Goal: Task Accomplishment & Management: Use online tool/utility

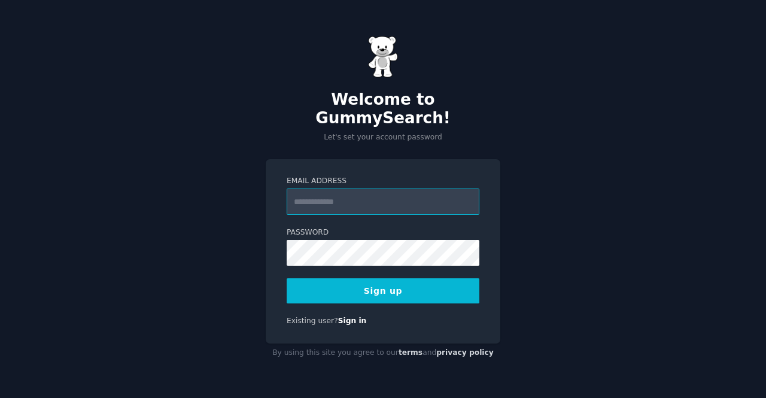
click at [341, 193] on input "Email Address" at bounding box center [383, 202] width 193 height 26
type input "**********"
click at [376, 278] on button "Sign up" at bounding box center [383, 290] width 193 height 25
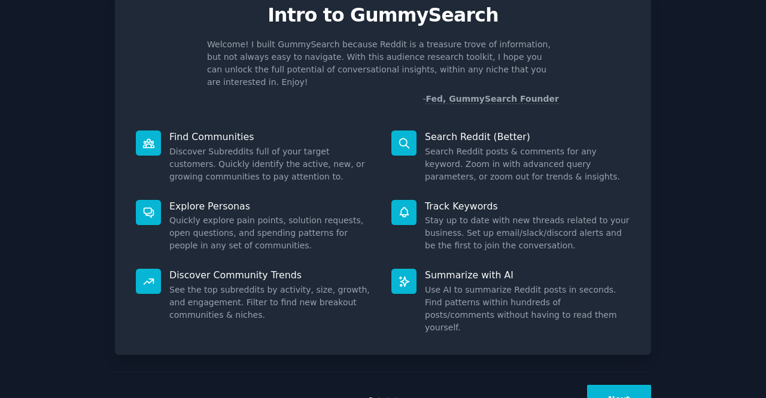
scroll to position [69, 0]
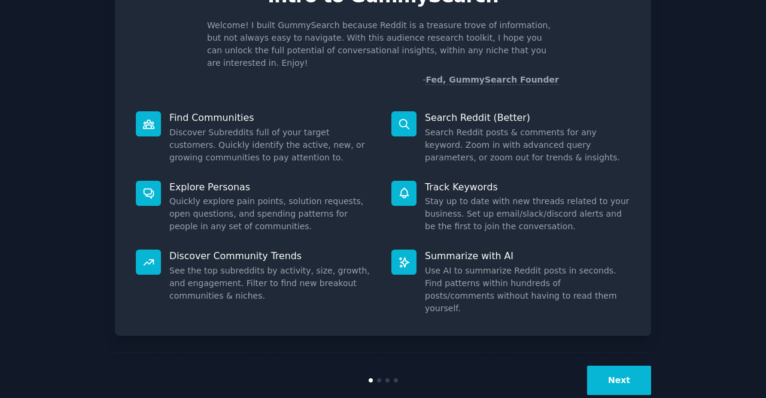
click at [615, 366] on button "Next" at bounding box center [619, 380] width 64 height 29
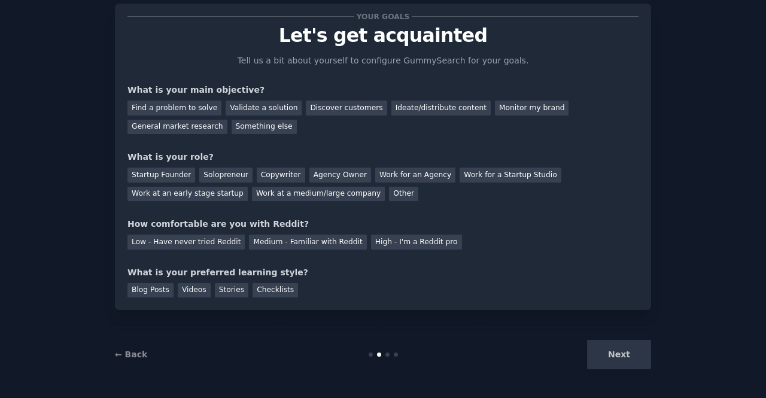
click at [614, 351] on div "Next" at bounding box center [561, 354] width 179 height 29
click at [247, 260] on div "Your goals Let's get acquainted Tell us a bit about yourself to configure Gummy…" at bounding box center [382, 156] width 511 height 281
click at [193, 254] on div "Your goals Let's get acquainted Tell us a bit about yourself to configure Gummy…" at bounding box center [382, 156] width 511 height 281
click at [289, 240] on div "Medium - Familiar with Reddit" at bounding box center [307, 242] width 117 height 15
click at [221, 175] on div "Solopreneur" at bounding box center [225, 175] width 53 height 15
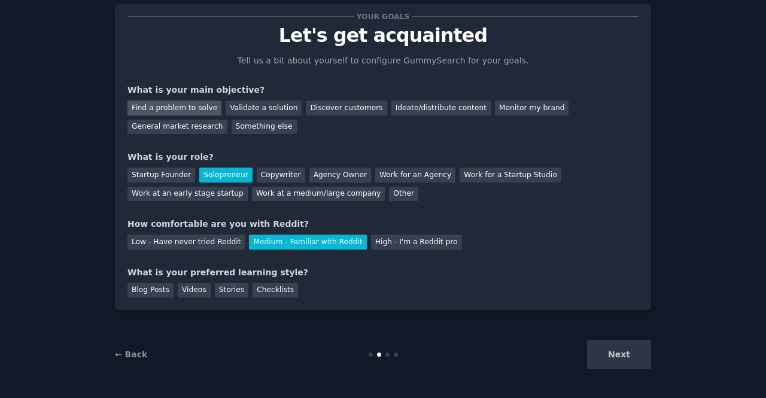
click at [173, 108] on div "Find a problem to solve" at bounding box center [174, 108] width 94 height 15
click at [244, 105] on div "Validate a solution" at bounding box center [264, 108] width 76 height 15
click at [162, 108] on div "Find a problem to solve" at bounding box center [174, 108] width 94 height 15
click at [232, 128] on div "Something else" at bounding box center [264, 127] width 65 height 15
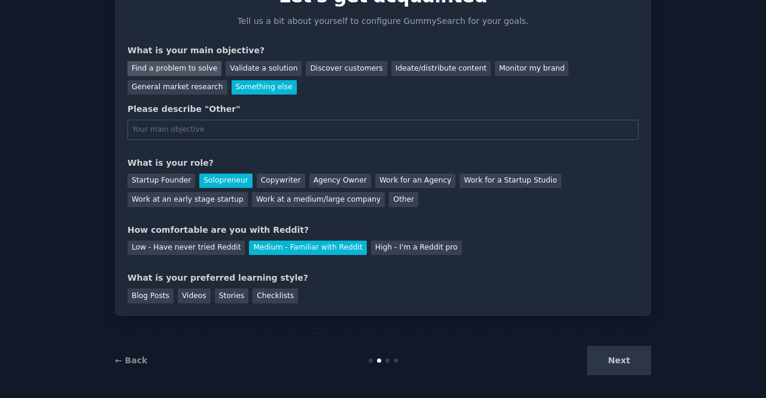
click at [192, 66] on div "Find a problem to solve" at bounding box center [174, 68] width 94 height 15
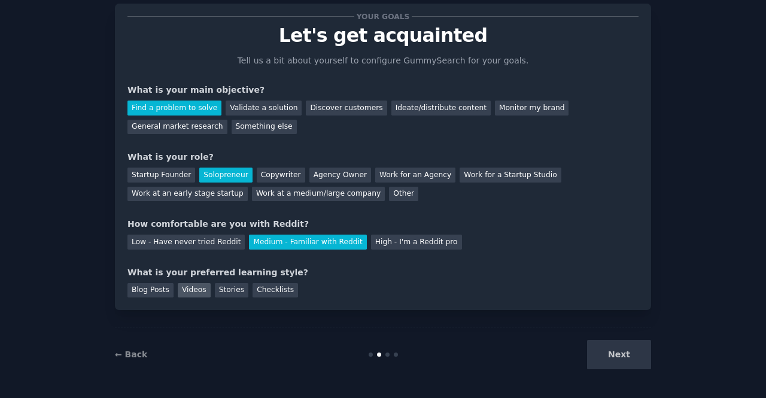
click at [183, 289] on div "Videos" at bounding box center [194, 290] width 33 height 15
click at [136, 294] on div "Blog Posts" at bounding box center [150, 290] width 46 height 15
click at [605, 356] on button "Next" at bounding box center [619, 354] width 64 height 29
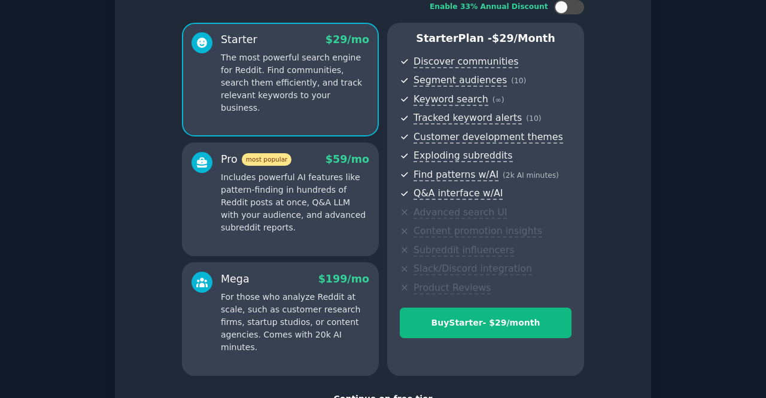
scroll to position [175, 0]
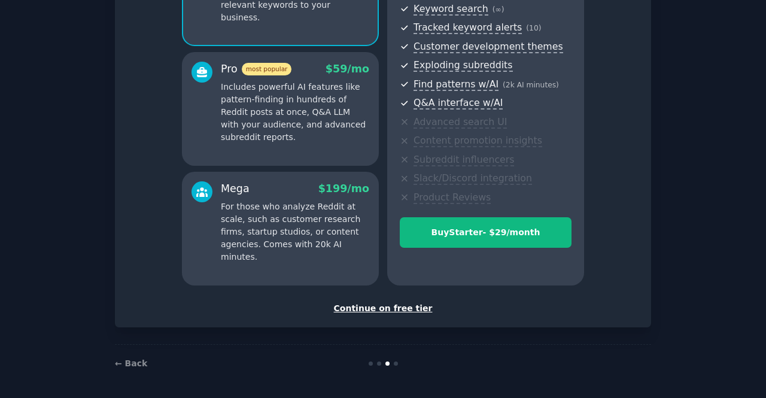
click at [386, 304] on div "Continue on free tier" at bounding box center [382, 308] width 511 height 13
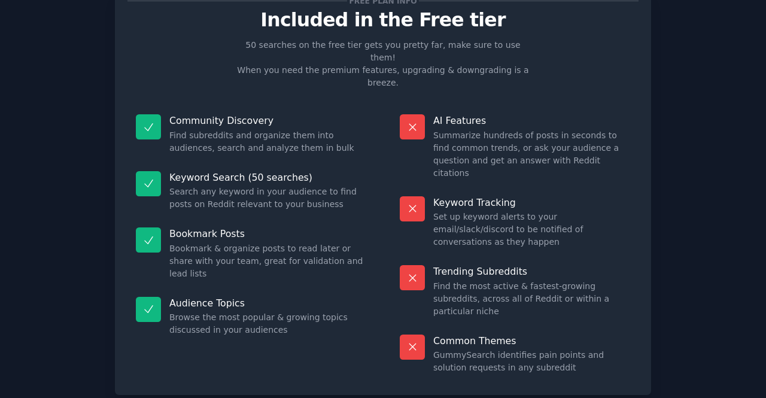
scroll to position [68, 0]
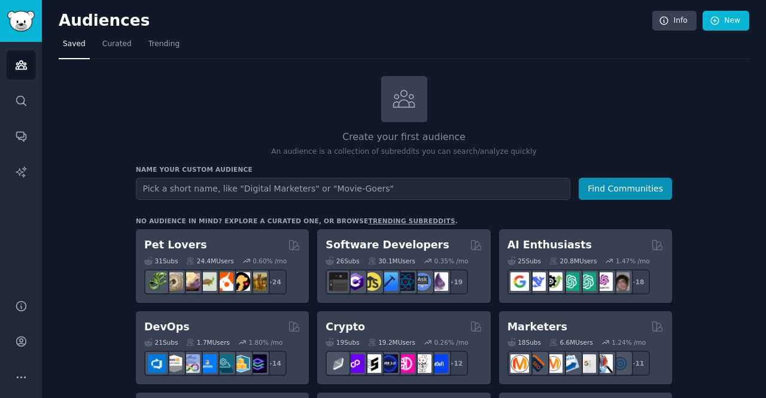
click at [189, 187] on input "text" at bounding box center [353, 189] width 435 height 22
type input "real estate"
click at [579, 178] on button "Find Communities" at bounding box center [625, 189] width 93 height 22
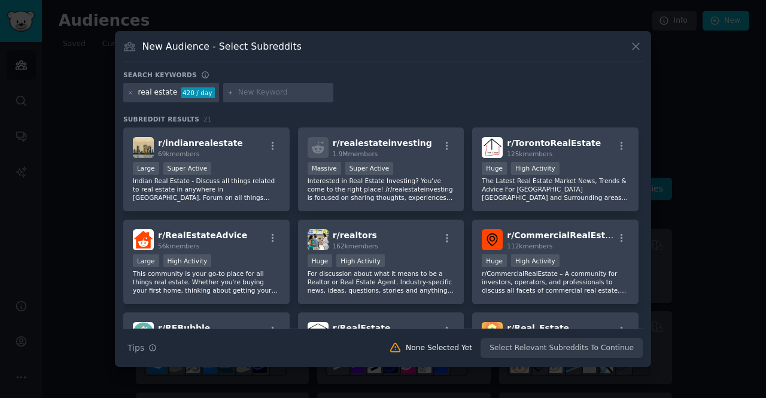
click at [247, 93] on input "text" at bounding box center [283, 92] width 91 height 11
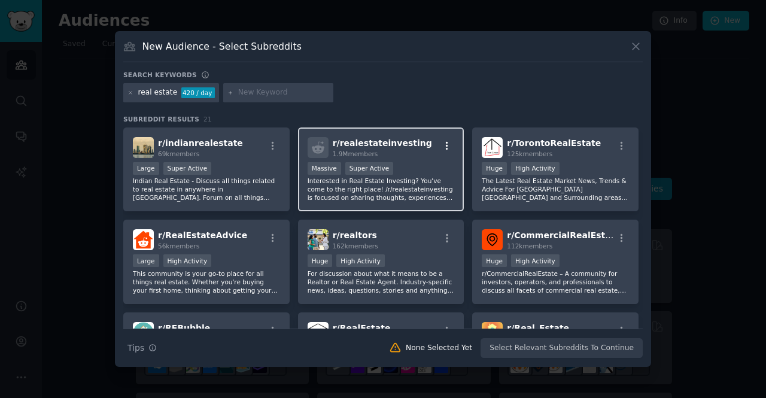
click at [450, 148] on icon "button" at bounding box center [447, 146] width 11 height 11
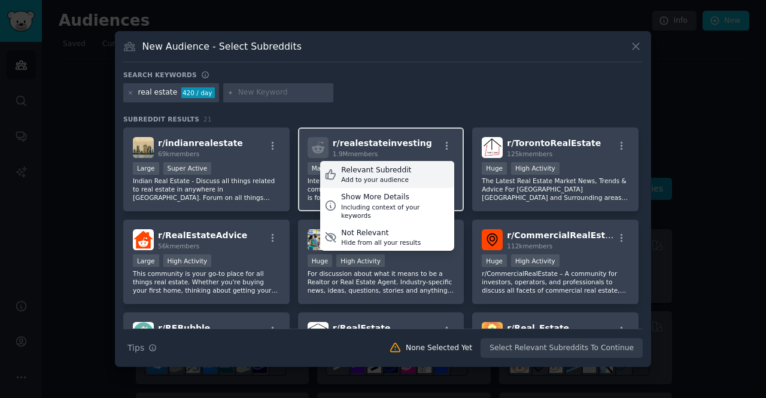
click at [406, 174] on div "Relevant Subreddit Add to your audience" at bounding box center [387, 175] width 134 height 28
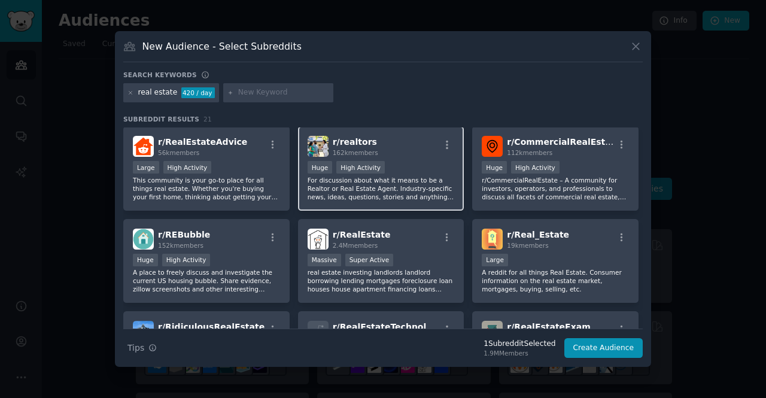
scroll to position [120, 0]
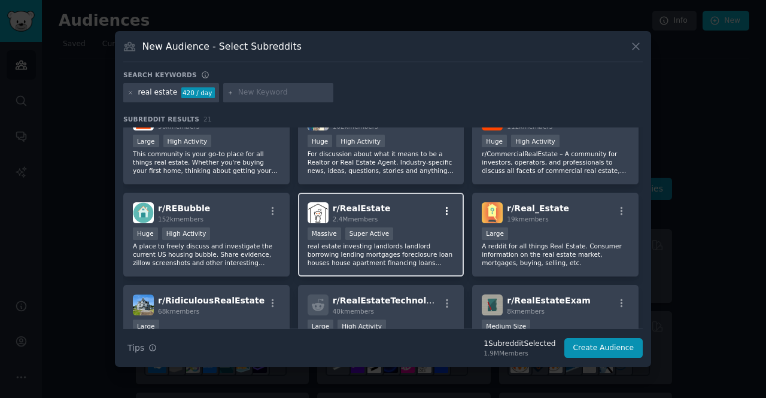
click at [446, 211] on icon "button" at bounding box center [447, 211] width 2 height 8
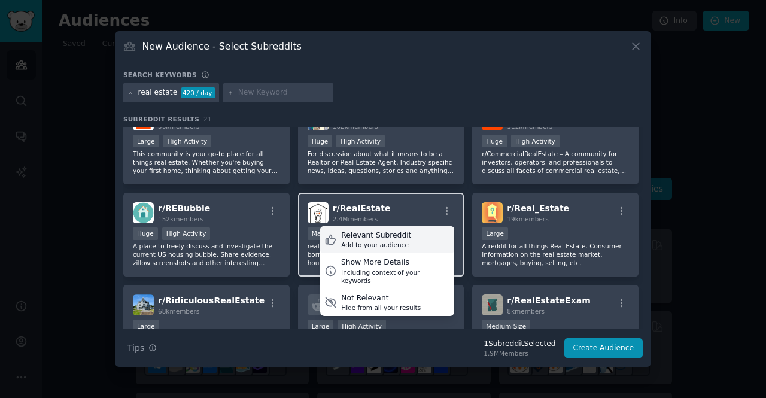
click at [409, 243] on div "Relevant Subreddit Add to your audience" at bounding box center [387, 240] width 134 height 28
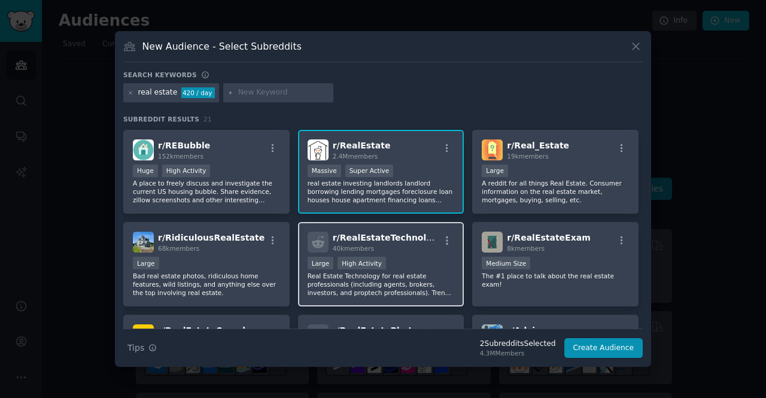
scroll to position [180, 0]
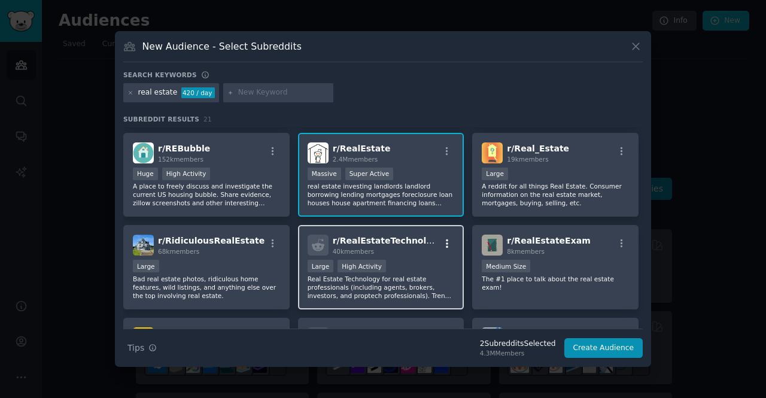
click at [448, 240] on icon "button" at bounding box center [447, 243] width 11 height 11
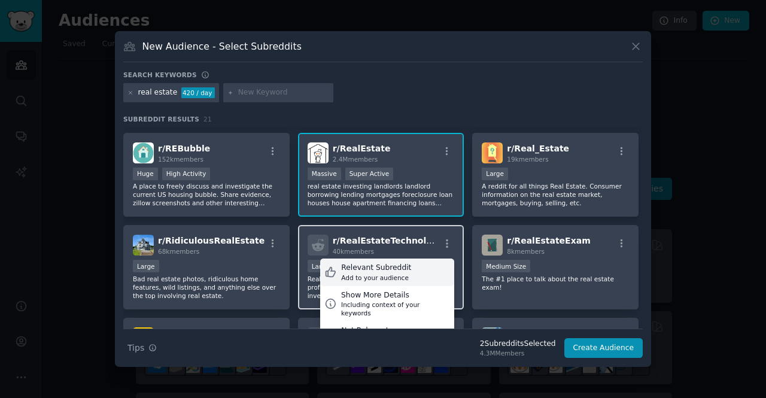
click at [387, 268] on div "Relevant Subreddit" at bounding box center [376, 268] width 70 height 11
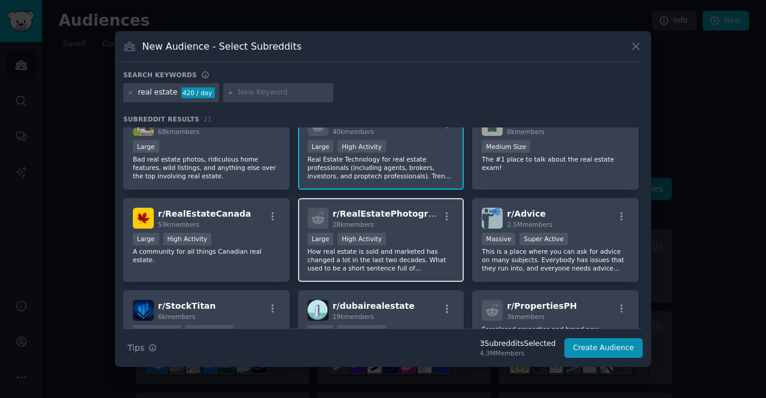
scroll to position [419, 0]
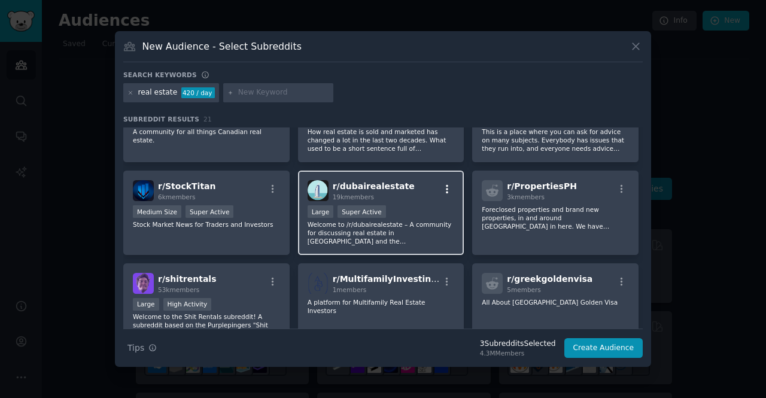
click at [442, 193] on icon "button" at bounding box center [447, 189] width 11 height 11
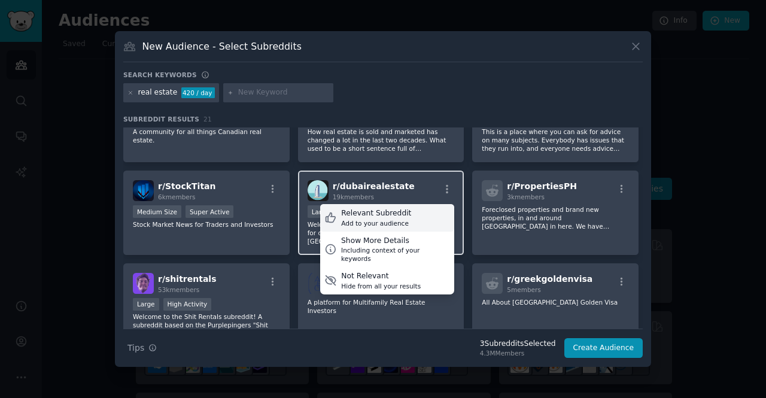
click at [387, 214] on div "Relevant Subreddit" at bounding box center [376, 213] width 70 height 11
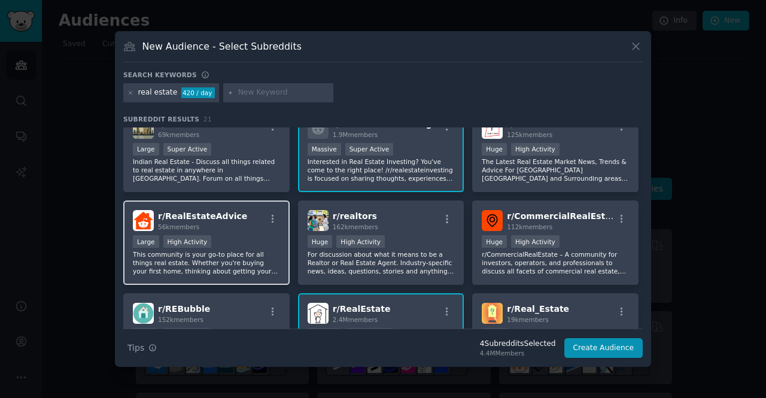
scroll to position [0, 0]
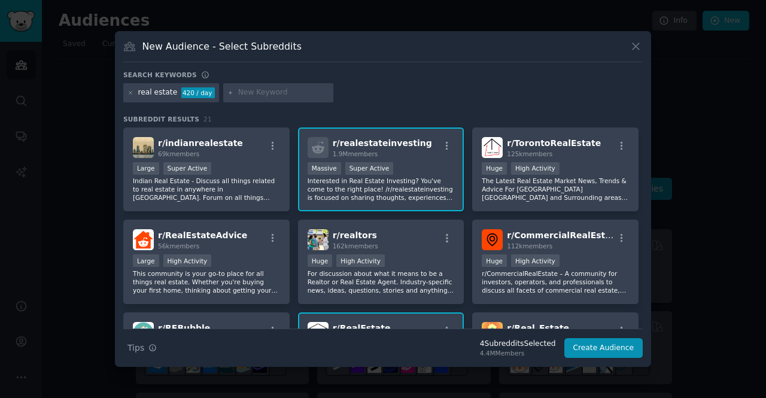
click at [245, 99] on div at bounding box center [278, 92] width 110 height 19
click at [224, 53] on div "New Audience - Select Subreddits" at bounding box center [383, 51] width 520 height 23
click at [247, 93] on input "text" at bounding box center [283, 92] width 91 height 11
drag, startPoint x: 248, startPoint y: 92, endPoint x: 268, endPoint y: 90, distance: 19.2
click at [250, 92] on input "text" at bounding box center [283, 92] width 91 height 11
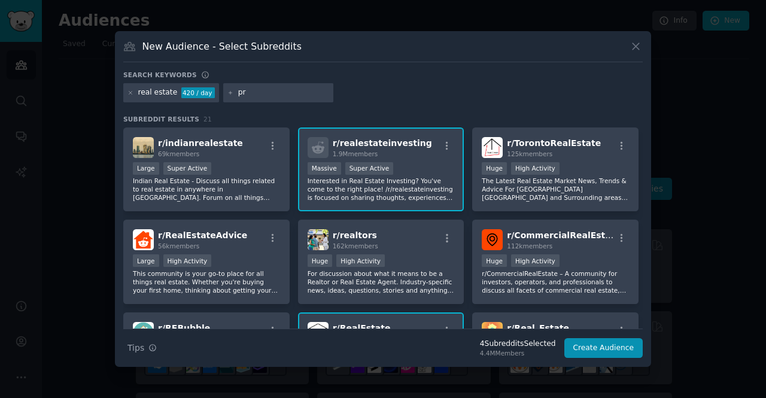
type input "p"
type input "construction management in real estate"
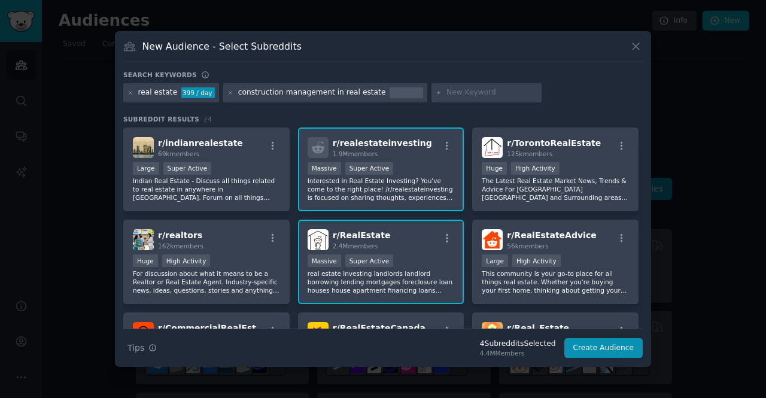
click at [348, 95] on div "construction management in real estate" at bounding box center [312, 92] width 148 height 11
click at [227, 92] on icon at bounding box center [230, 93] width 7 height 7
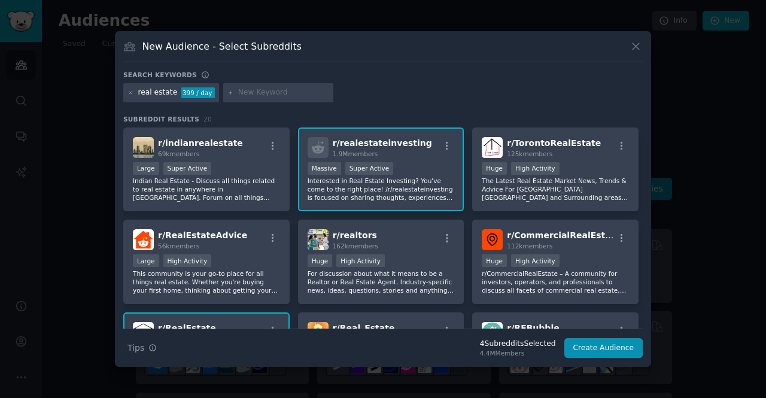
click at [272, 89] on input "text" at bounding box center [283, 92] width 91 height 11
type input "construction management"
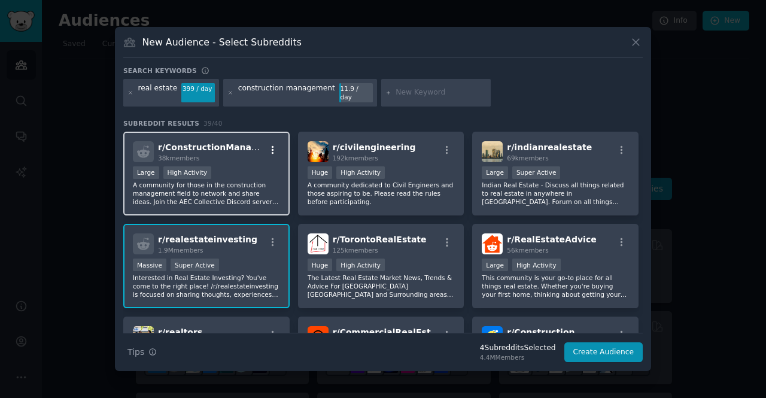
click at [275, 145] on icon "button" at bounding box center [273, 150] width 11 height 11
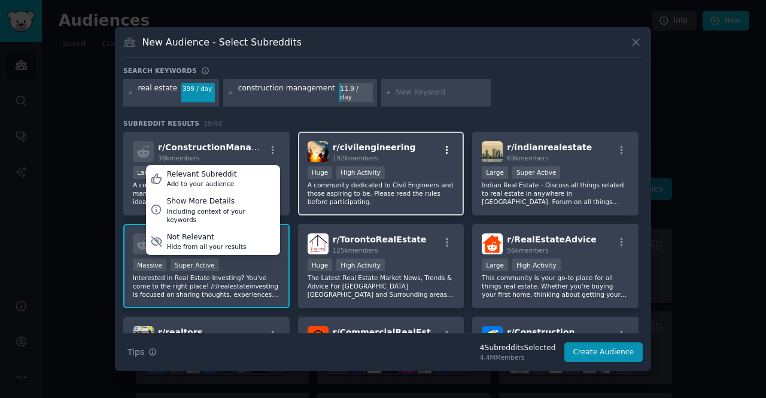
click at [449, 145] on icon "button" at bounding box center [447, 150] width 11 height 11
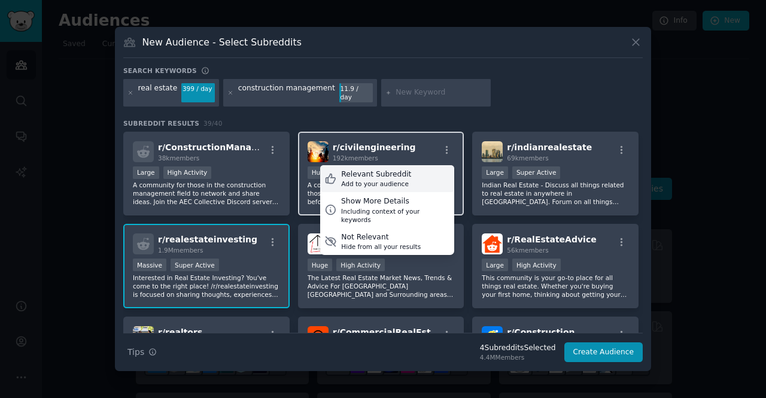
click at [397, 170] on div "Relevant Subreddit" at bounding box center [376, 174] width 70 height 11
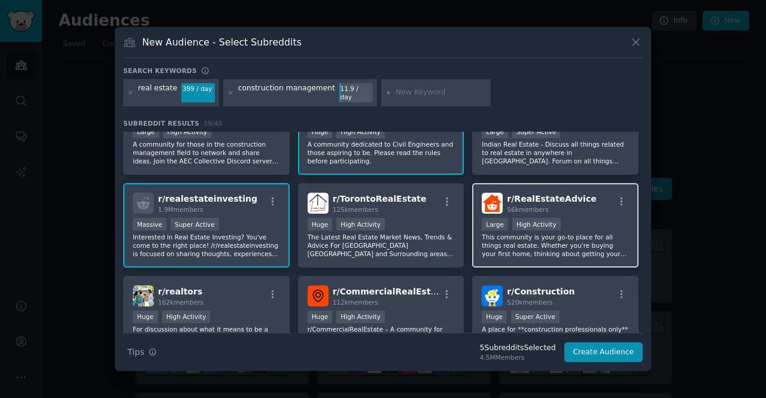
scroll to position [60, 0]
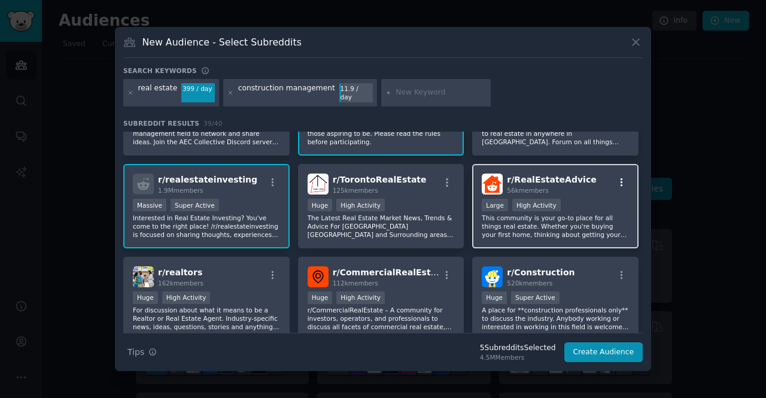
click at [618, 177] on icon "button" at bounding box center [622, 182] width 11 height 11
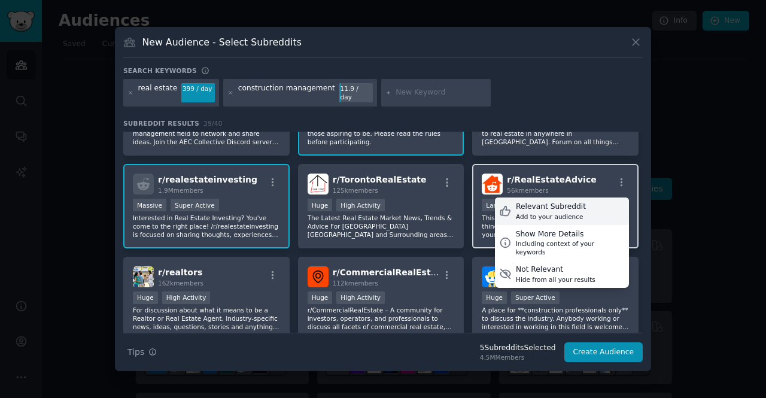
click at [590, 204] on div "Relevant Subreddit Add to your audience" at bounding box center [562, 212] width 134 height 28
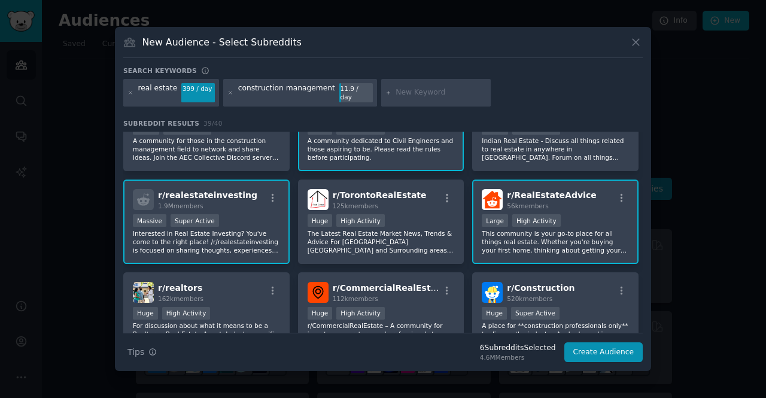
scroll to position [0, 0]
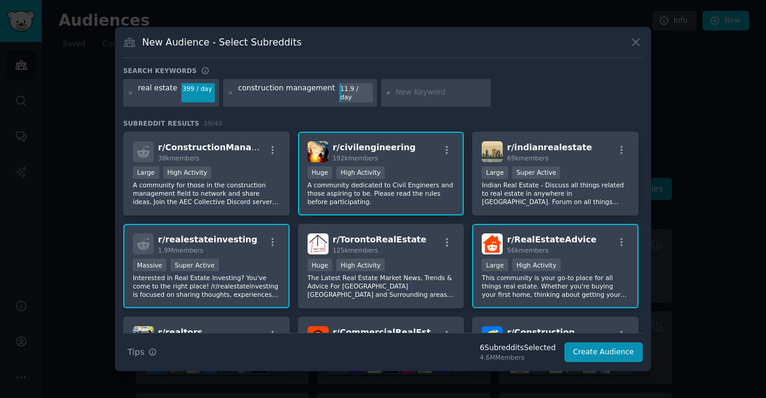
click at [396, 93] on input "text" at bounding box center [441, 92] width 91 height 11
type input "i"
type input "vendor management and billing"
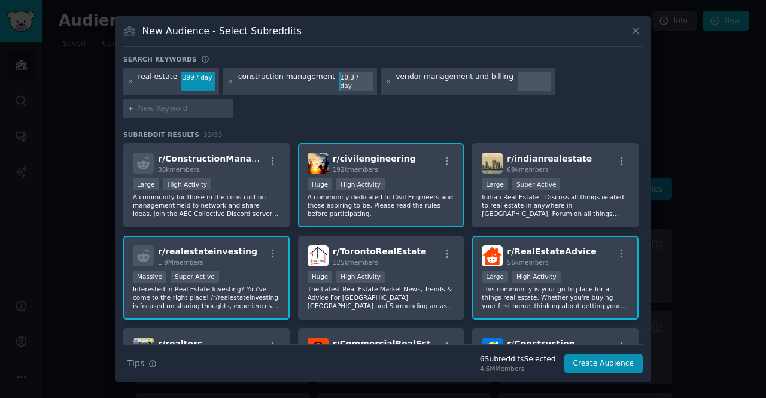
click at [381, 90] on div "vendor management and billing" at bounding box center [468, 82] width 174 height 28
click at [229, 104] on input "text" at bounding box center [183, 109] width 91 height 11
type input "t"
type input "construction erp"
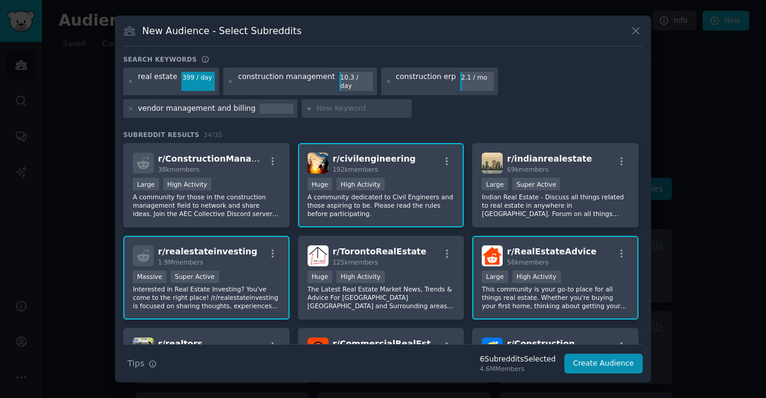
click at [381, 81] on div "construction erp 2.1 / mo" at bounding box center [439, 82] width 117 height 28
click at [385, 81] on icon at bounding box center [388, 81] width 7 height 7
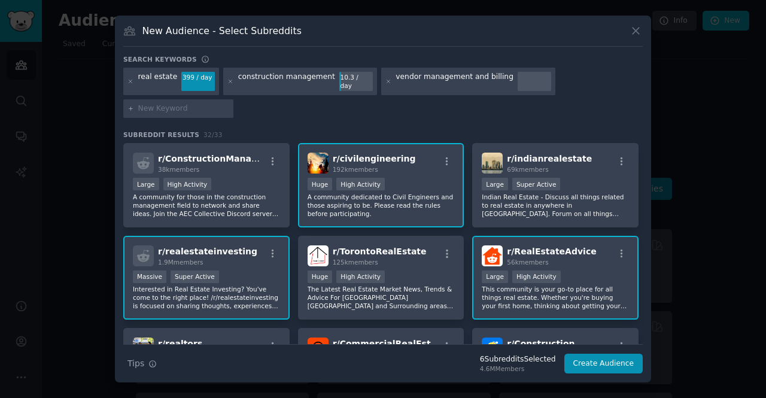
click at [229, 104] on input "text" at bounding box center [183, 109] width 91 height 11
type input "CRM Tool"
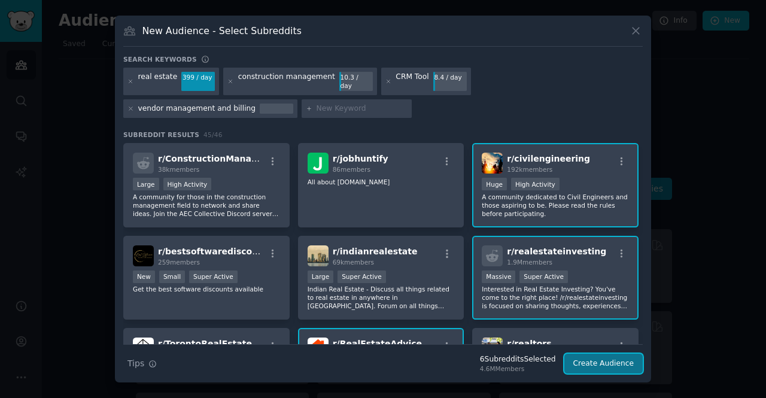
click at [612, 355] on button "Create Audience" at bounding box center [603, 364] width 79 height 20
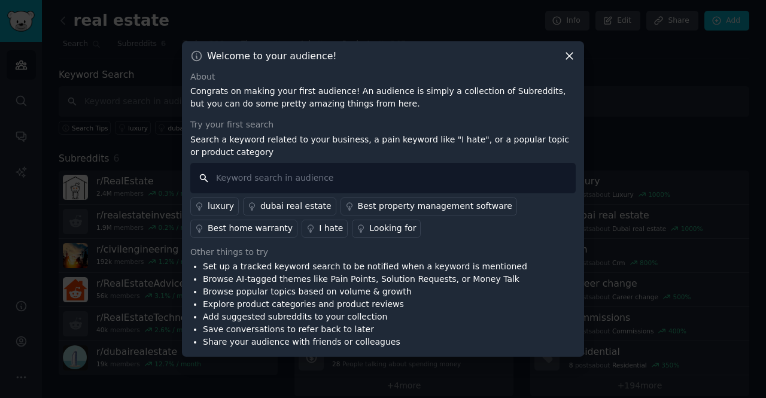
click at [296, 174] on input "text" at bounding box center [382, 178] width 385 height 31
click at [369, 230] on div "Looking for" at bounding box center [392, 228] width 47 height 13
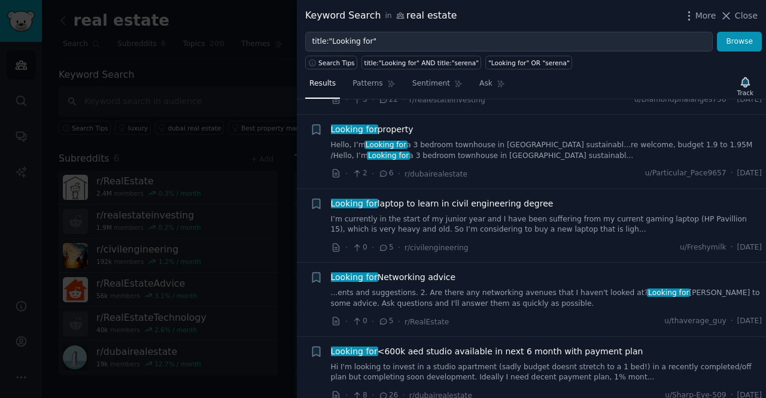
scroll to position [3651, 0]
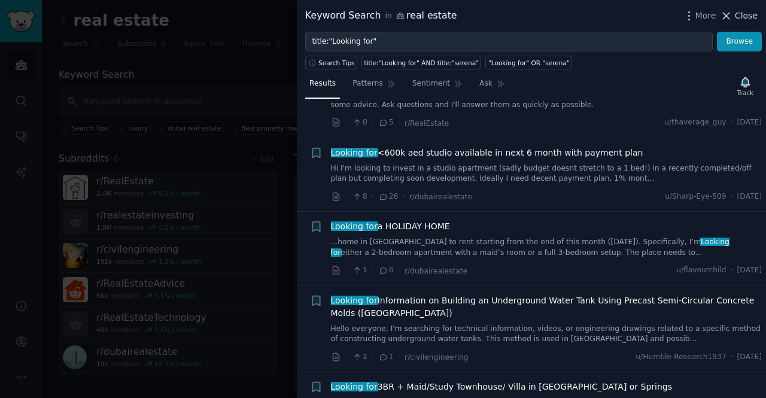
click at [736, 13] on button "Close" at bounding box center [739, 16] width 38 height 13
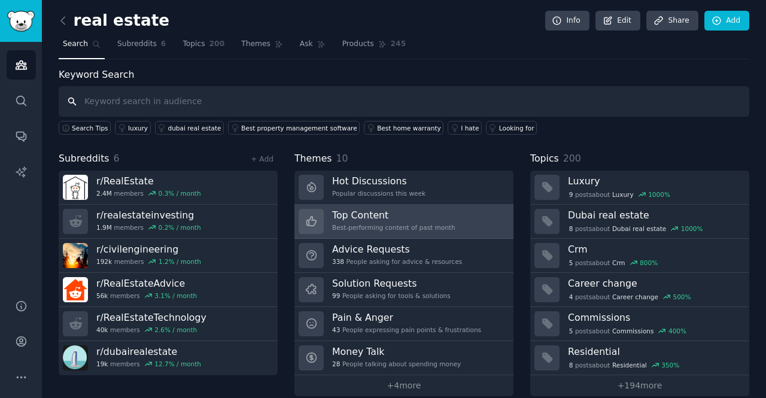
scroll to position [12, 0]
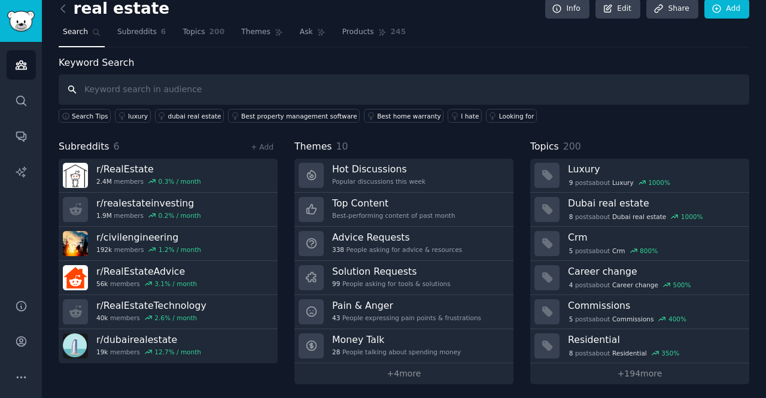
click at [114, 84] on input "text" at bounding box center [404, 89] width 691 height 31
type input "problem is"
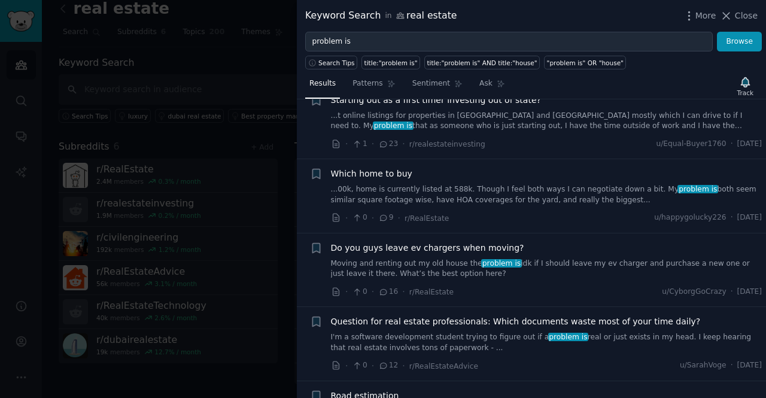
scroll to position [359, 0]
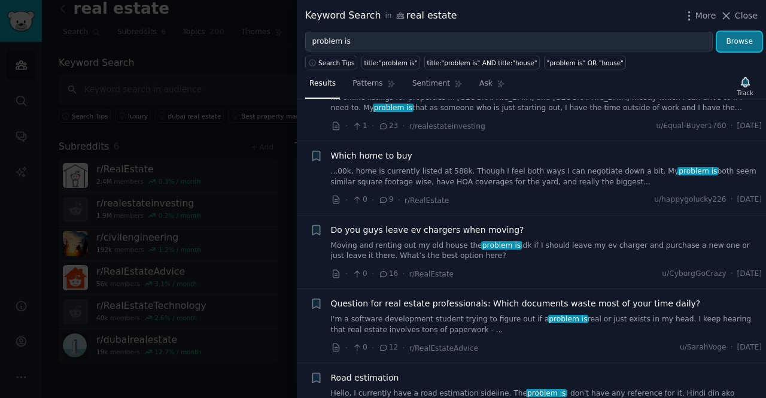
click at [741, 38] on button "Browse" at bounding box center [739, 42] width 45 height 20
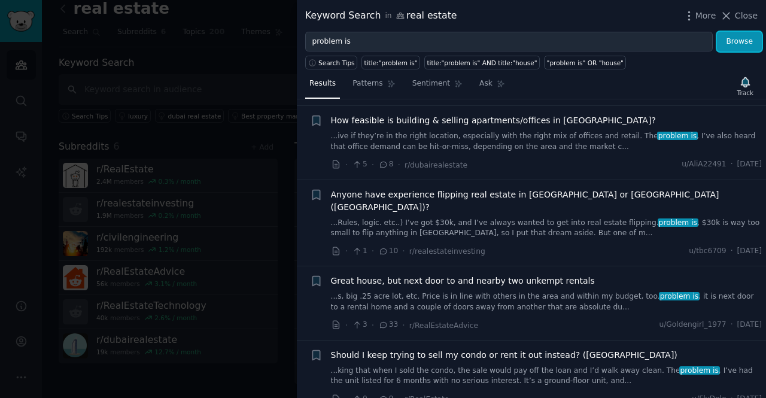
scroll to position [539, 0]
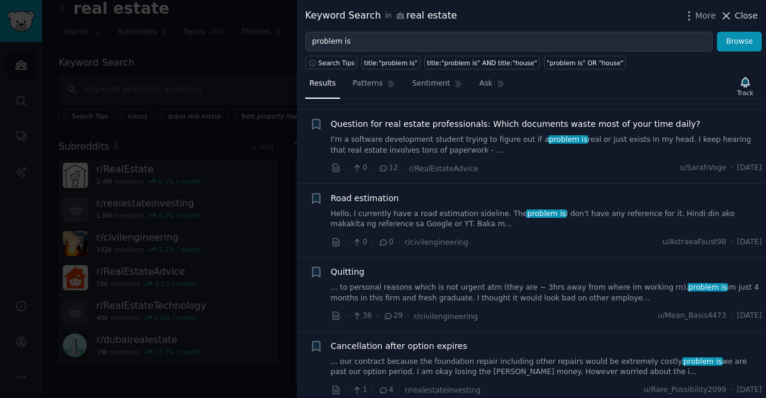
click at [749, 13] on span "Close" at bounding box center [746, 16] width 23 height 13
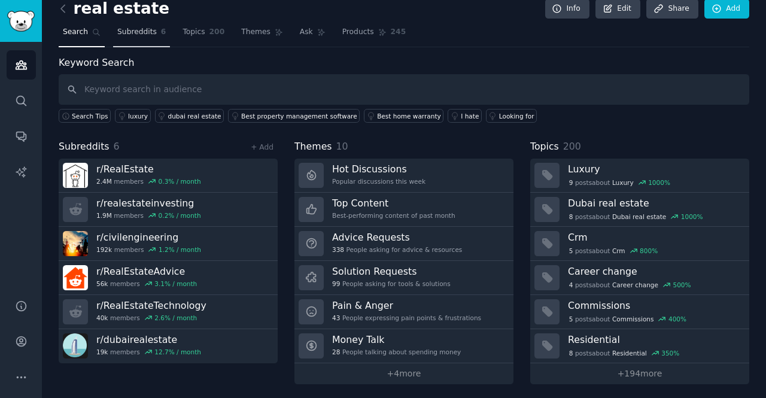
click at [136, 37] on span "Subreddits" at bounding box center [137, 32] width 40 height 11
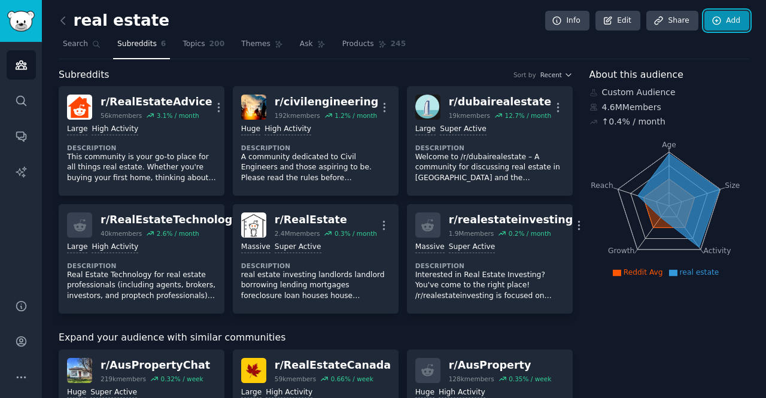
click at [719, 19] on icon at bounding box center [717, 21] width 11 height 11
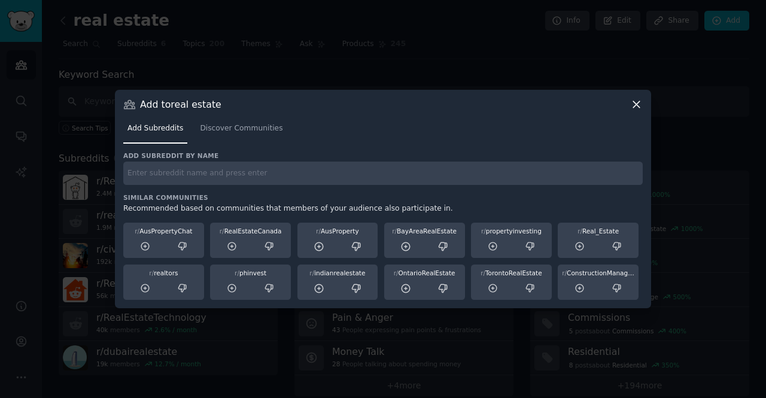
click at [164, 185] on div "Add subreddit by name Similar Communities Recommended based on communities that…" at bounding box center [383, 225] width 520 height 149
click at [169, 165] on input "text" at bounding box center [383, 173] width 520 height 23
click at [221, 126] on span "Discover Communities" at bounding box center [241, 128] width 83 height 11
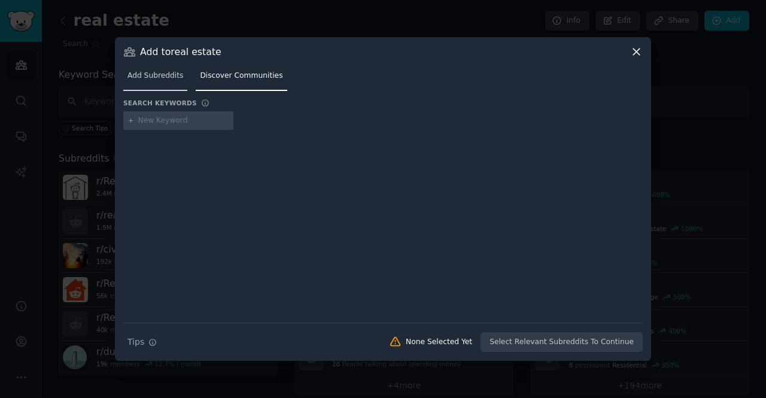
click at [157, 77] on span "Add Subreddits" at bounding box center [155, 76] width 56 height 11
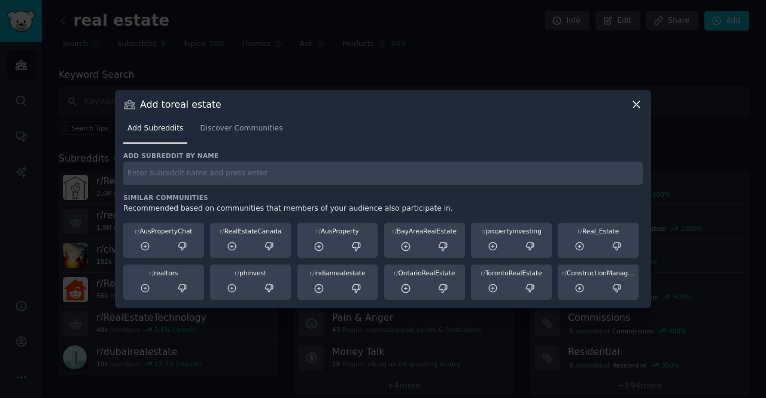
click at [188, 192] on div "Add subreddit by name Similar Communities Recommended based on communities that…" at bounding box center [383, 225] width 520 height 149
click at [191, 170] on input "text" at bounding box center [383, 173] width 520 height 23
type input "tax filling issues"
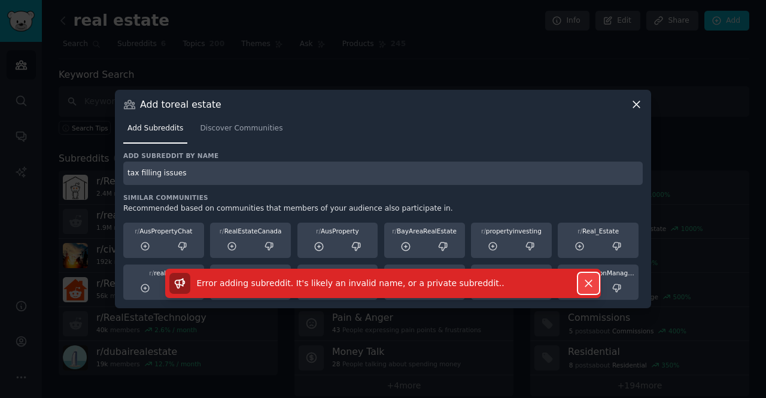
click at [594, 281] on icon "button" at bounding box center [588, 283] width 13 height 13
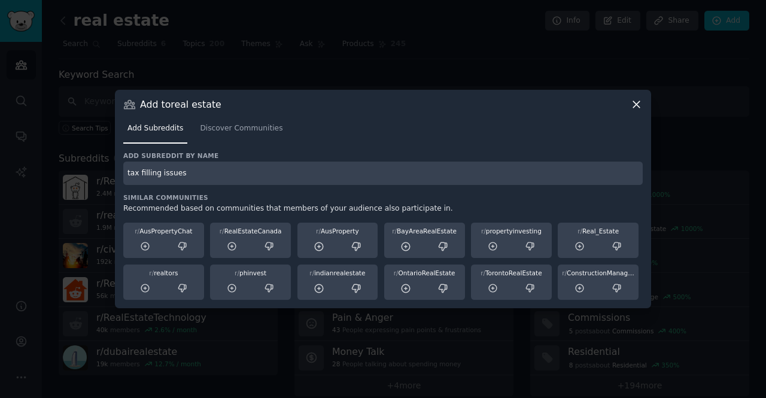
click at [634, 103] on icon at bounding box center [636, 104] width 7 height 7
